Goal: Information Seeking & Learning: Find specific page/section

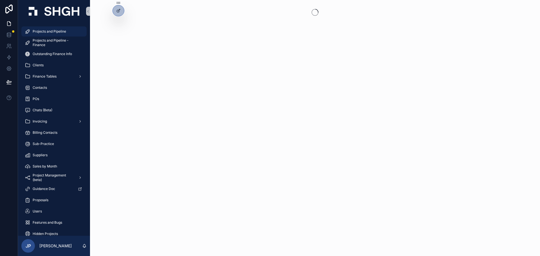
click at [68, 31] on div "Projects and Pipeline" at bounding box center [54, 31] width 59 height 9
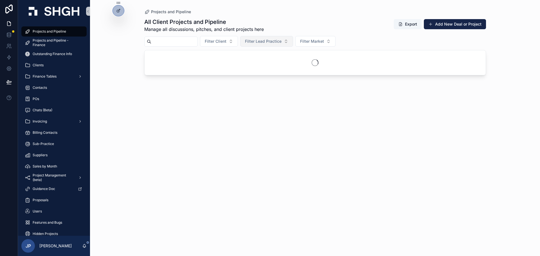
drag, startPoint x: 276, startPoint y: 35, endPoint x: 277, endPoint y: 41, distance: 6.2
click at [276, 35] on div "All Client Projects and Pipeline Manage all discussions, pitches, and client pr…" at bounding box center [315, 132] width 342 height 235
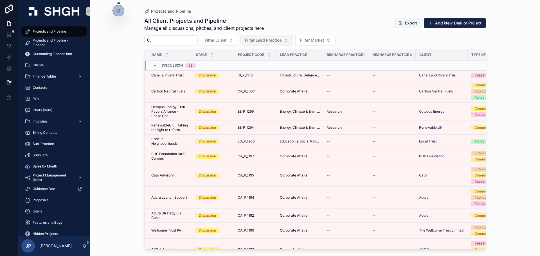
click at [277, 41] on span "Filter Lead Practice" at bounding box center [263, 40] width 37 height 6
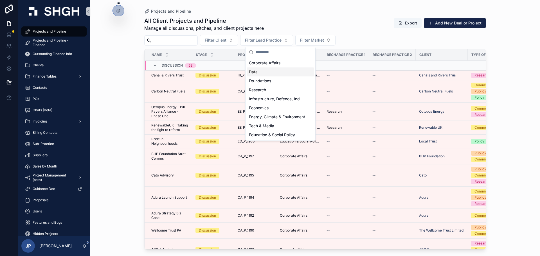
click at [271, 71] on div "Data" at bounding box center [281, 72] width 68 height 9
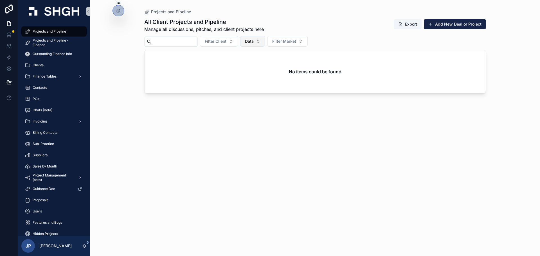
click at [254, 42] on span "Data" at bounding box center [249, 42] width 9 height 6
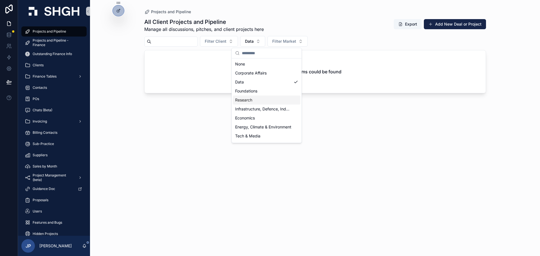
click at [261, 98] on div "Research" at bounding box center [267, 100] width 68 height 9
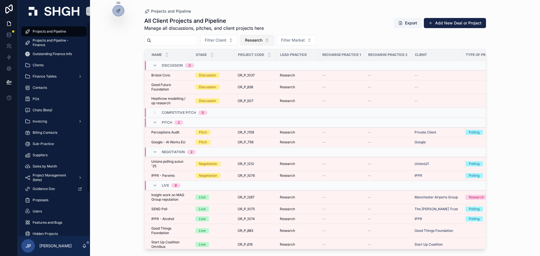
click at [263, 40] on span "Research" at bounding box center [253, 40] width 17 height 6
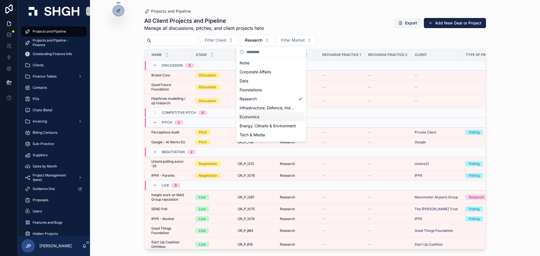
click at [261, 118] on div "Economics" at bounding box center [272, 117] width 68 height 9
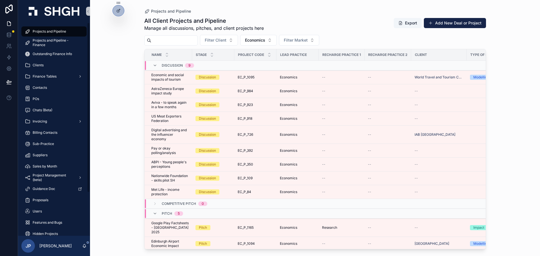
click at [165, 42] on input "scrollable content" at bounding box center [174, 41] width 46 height 8
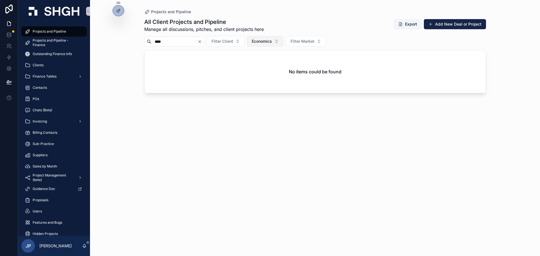
type input "****"
click at [272, 43] on span "Economics" at bounding box center [262, 42] width 20 height 6
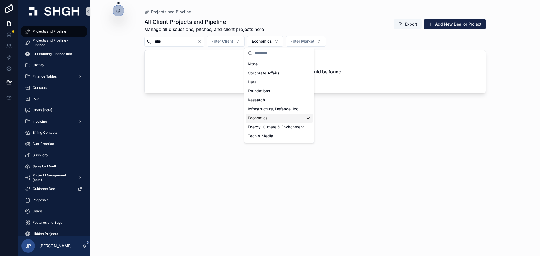
click at [295, 120] on div "Economics" at bounding box center [280, 118] width 68 height 9
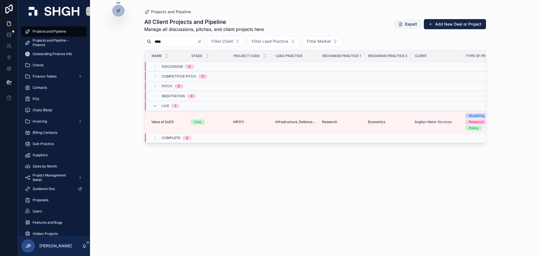
drag, startPoint x: 181, startPoint y: 40, endPoint x: 182, endPoint y: 43, distance: 3.2
click at [181, 40] on input "****" at bounding box center [174, 42] width 46 height 8
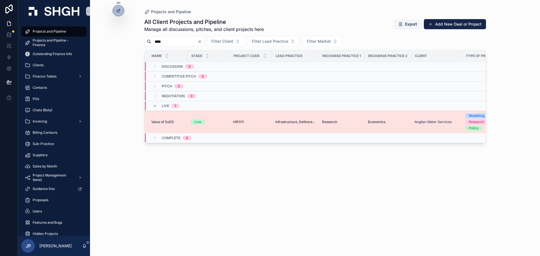
click at [165, 120] on span "Value of SuDS" at bounding box center [162, 122] width 23 height 5
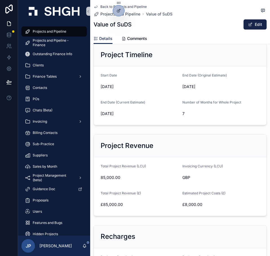
scroll to position [250, 0]
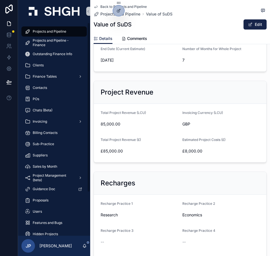
click at [100, 5] on link "Back to Projects and Pipeline" at bounding box center [119, 7] width 53 height 5
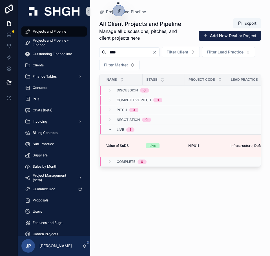
click at [125, 53] on input "****" at bounding box center [129, 52] width 46 height 8
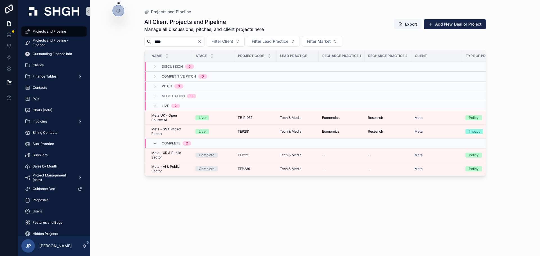
type input "****"
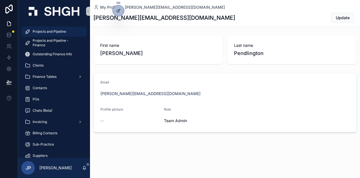
click at [67, 28] on div "Projects and Pipeline" at bounding box center [54, 31] width 59 height 9
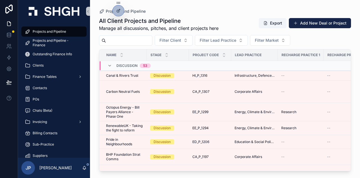
click at [140, 42] on input "scrollable content" at bounding box center [129, 41] width 46 height 8
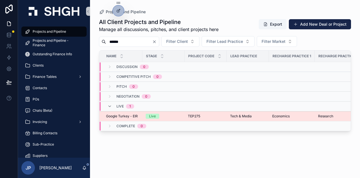
type input "******"
click at [124, 115] on span "Google Turkey - EIR" at bounding box center [122, 116] width 32 height 5
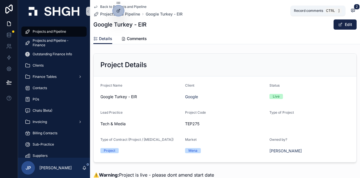
click at [350, 8] on span "scrollable content" at bounding box center [353, 10] width 7 height 6
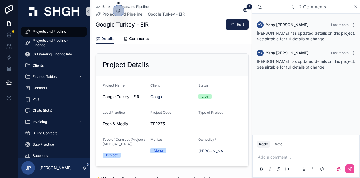
click at [354, 5] on icon "scrollable content" at bounding box center [356, 7] width 4 height 5
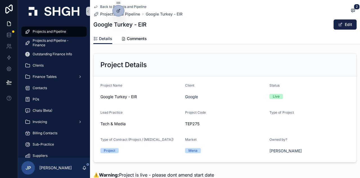
click at [325, 91] on div "Status Live" at bounding box center [310, 92] width 80 height 18
click at [348, 69] on div "Project Details" at bounding box center [225, 64] width 263 height 23
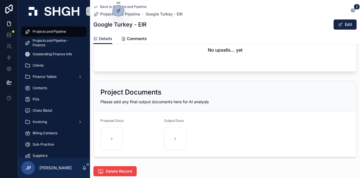
scroll to position [1047, 0]
